Goal: Information Seeking & Learning: Learn about a topic

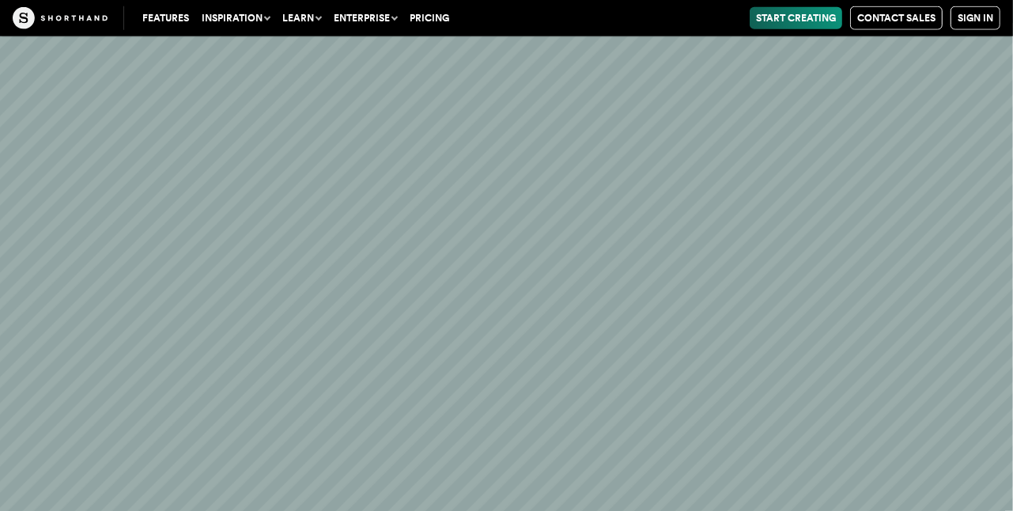
scroll to position [32535, 0]
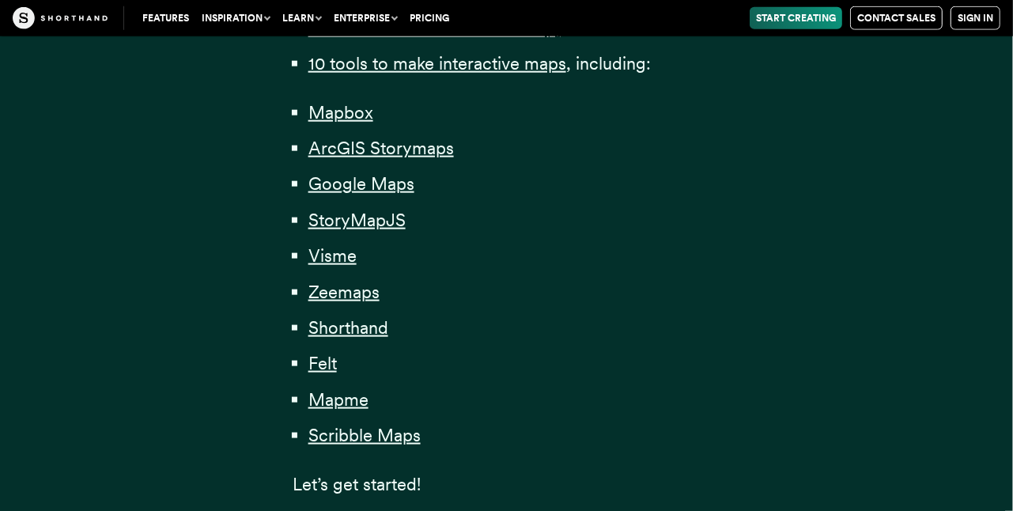
scroll to position [1028, 0]
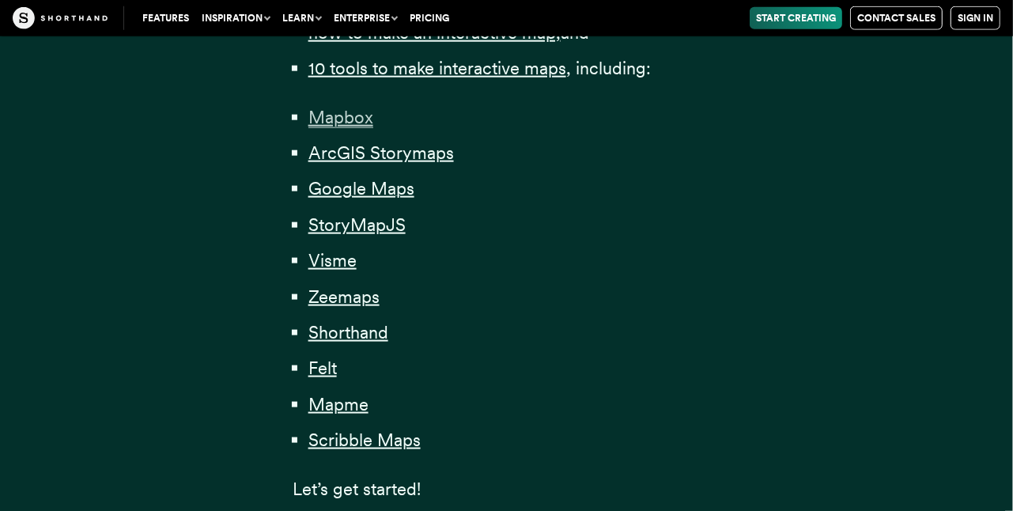
click at [334, 124] on span "Mapbox" at bounding box center [340, 117] width 65 height 21
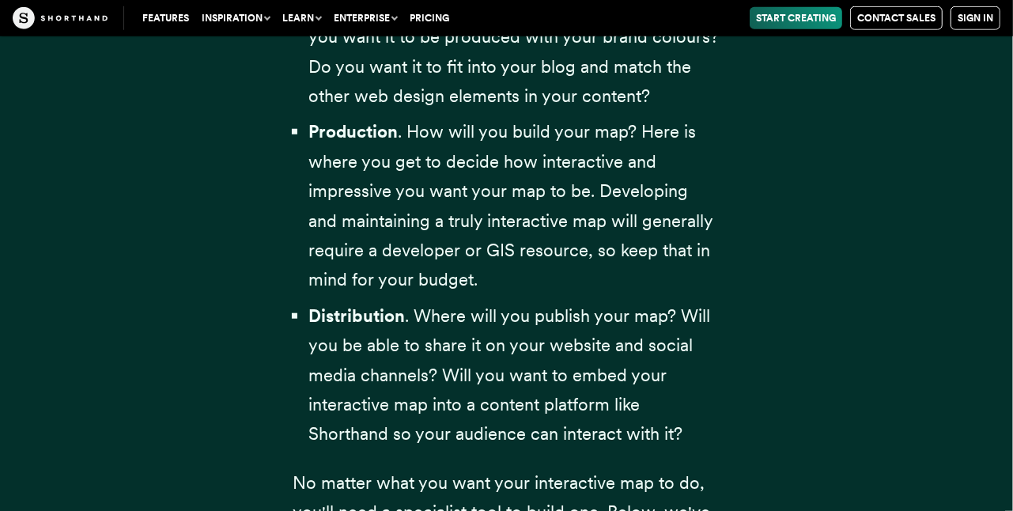
scroll to position [5668, 0]
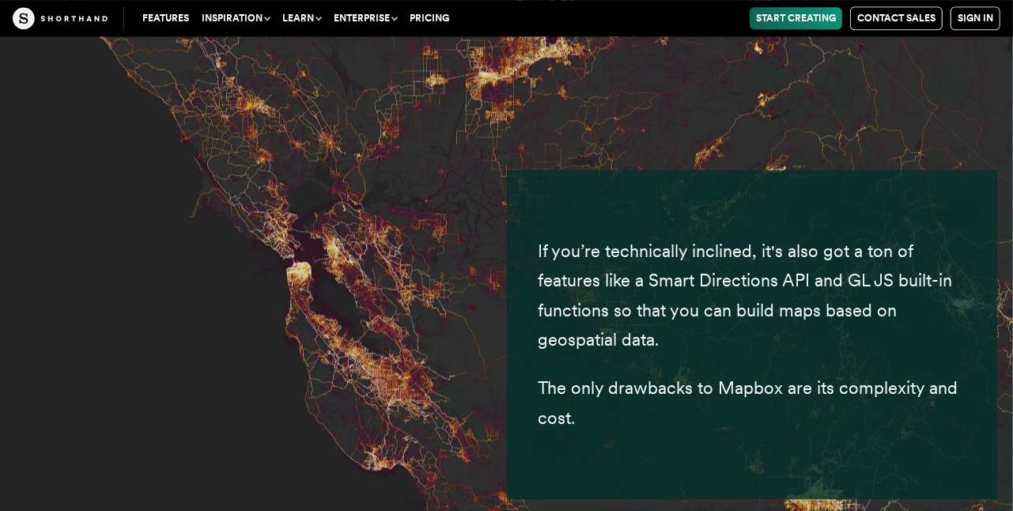
scroll to position [6616, 0]
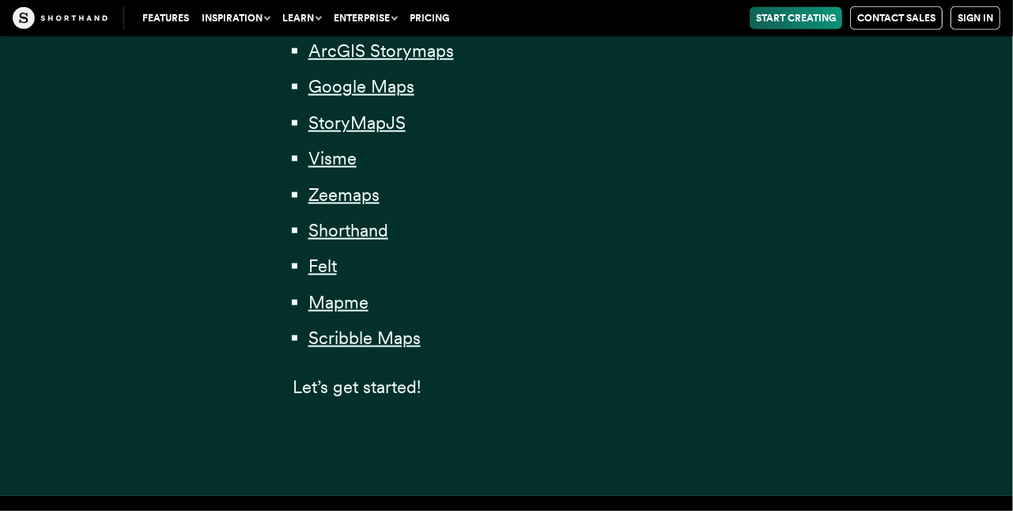
scroll to position [1186, 0]
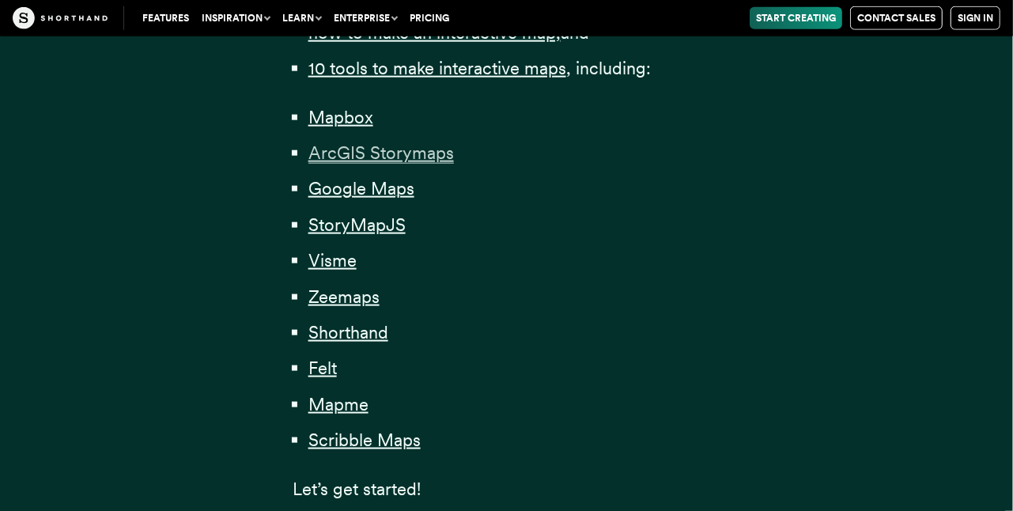
click at [380, 156] on span "ArcGIS Storymaps" at bounding box center [380, 152] width 145 height 21
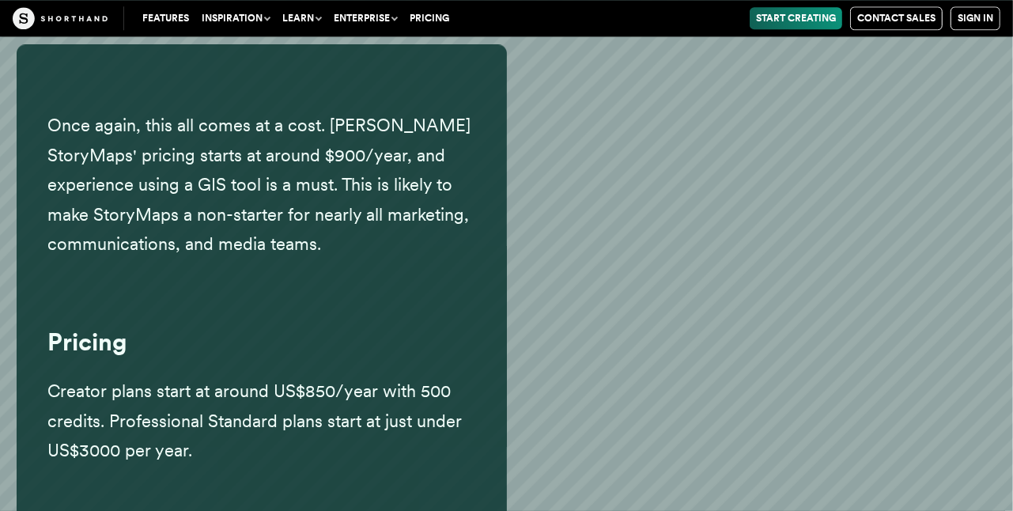
scroll to position [10315, 0]
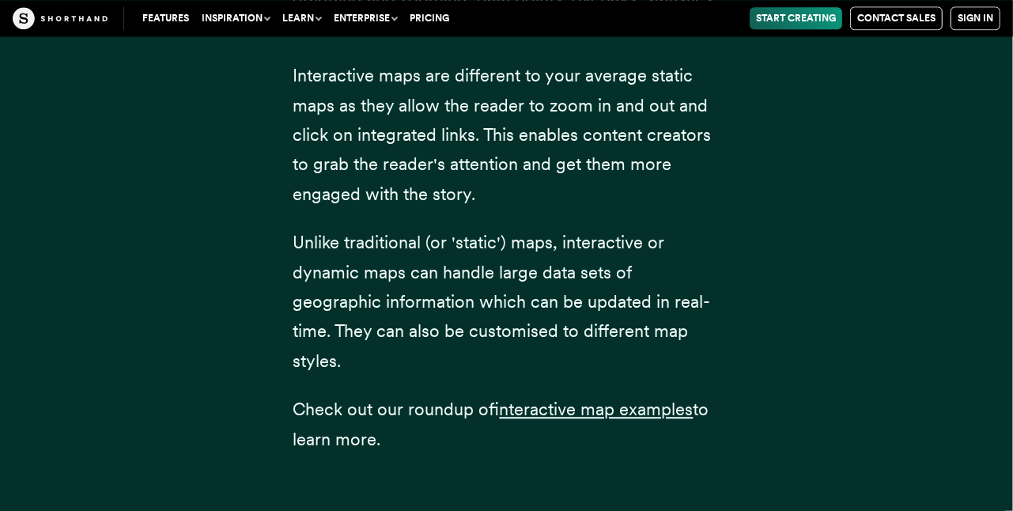
scroll to position [1186, 0]
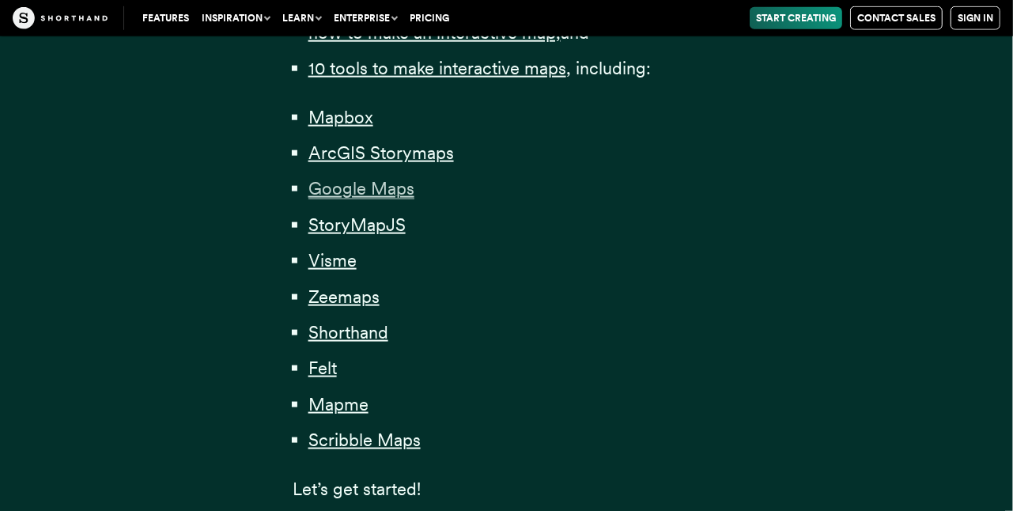
click at [380, 189] on span "Google Maps" at bounding box center [361, 188] width 106 height 21
click at [356, 412] on span "Mapme" at bounding box center [338, 404] width 60 height 21
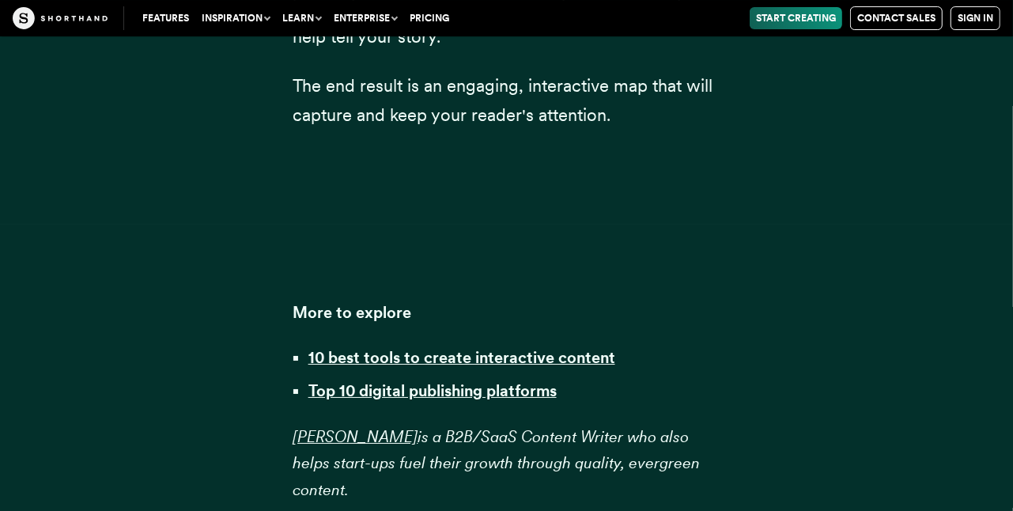
scroll to position [35304, 0]
